Goal: Transaction & Acquisition: Download file/media

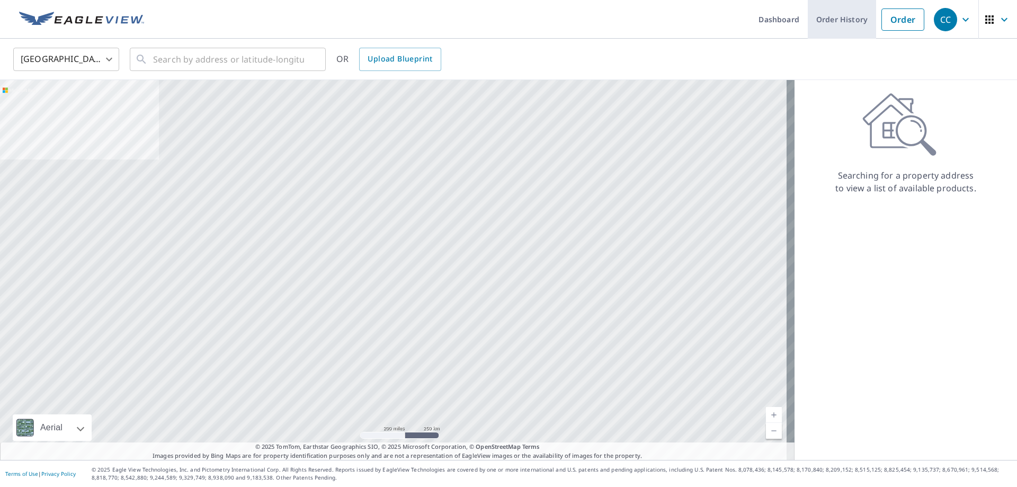
click at [823, 26] on link "Order History" at bounding box center [842, 19] width 68 height 39
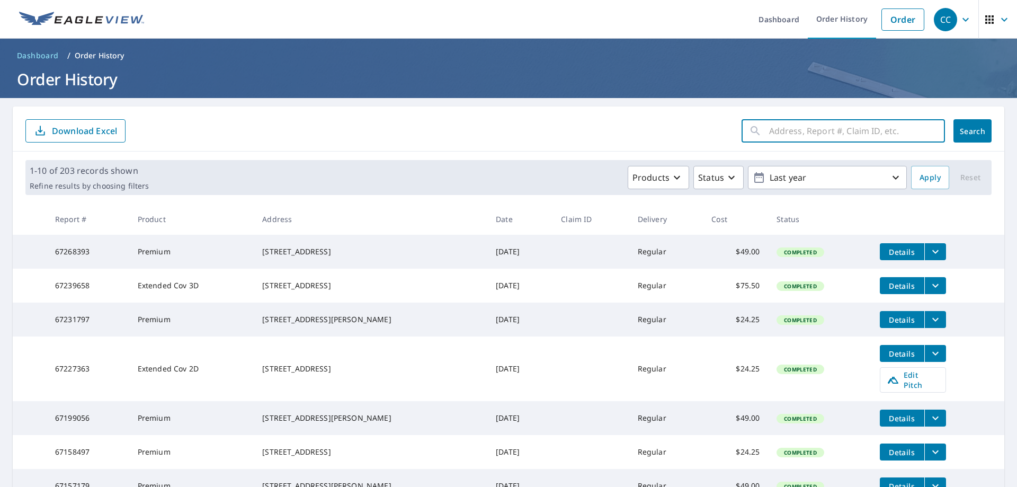
click at [796, 133] on input "text" at bounding box center [857, 131] width 176 height 30
type input "728 [PERSON_NAME]"
click button "Search" at bounding box center [973, 130] width 38 height 23
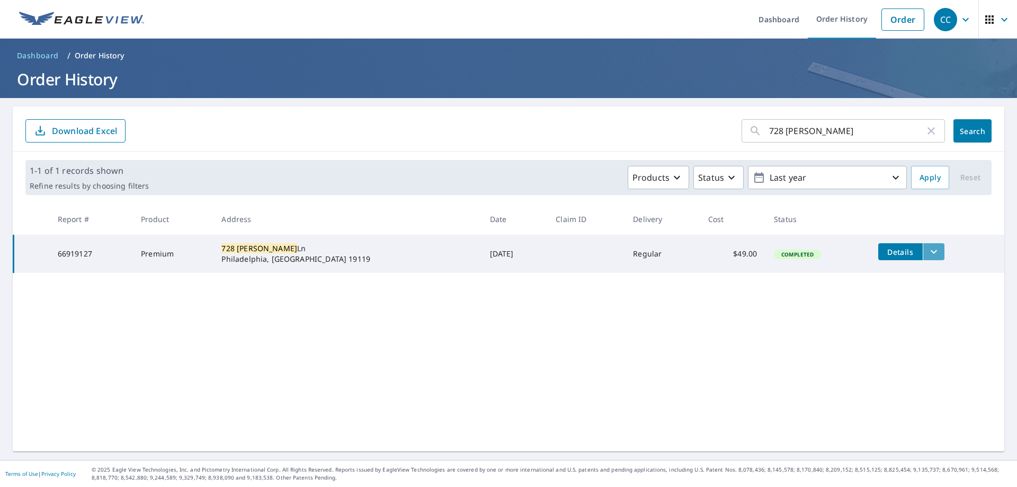
click at [931, 251] on icon "filesDropdownBtn-66919127" at bounding box center [934, 252] width 6 height 4
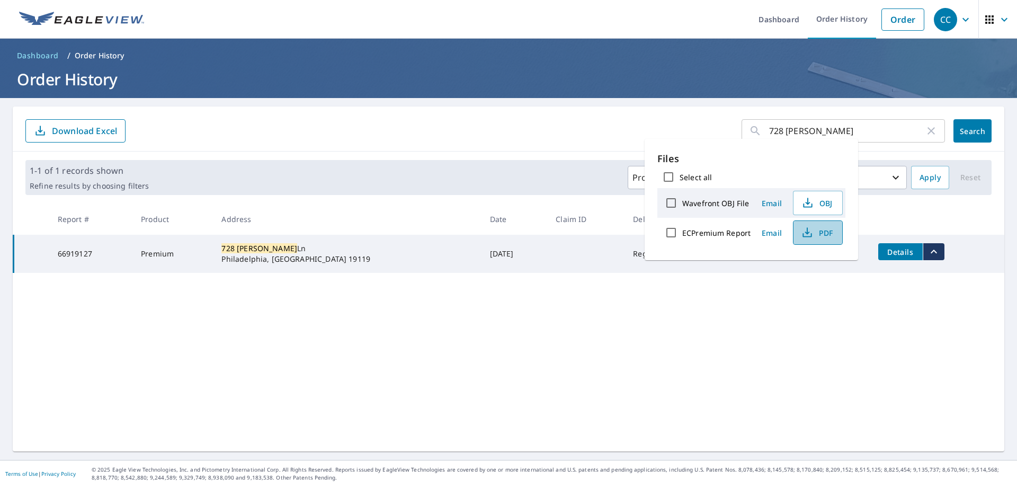
click at [827, 230] on span "PDF" at bounding box center [817, 232] width 34 height 13
click at [676, 338] on div "728 [PERSON_NAME] ​ Search Download Excel 1-1 of 1 records shown Refine results…" at bounding box center [509, 278] width 992 height 345
